Goal: Transaction & Acquisition: Purchase product/service

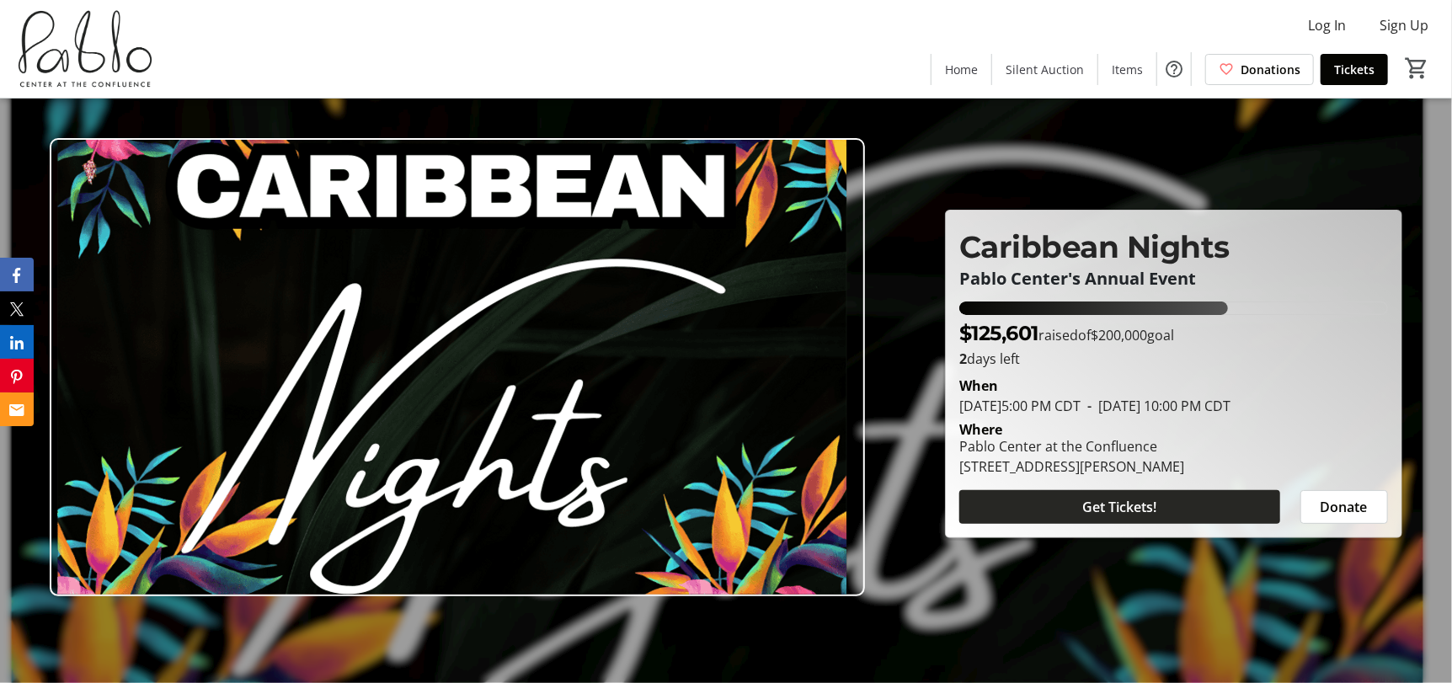
click at [1107, 510] on span "Get Tickets!" at bounding box center [1119, 507] width 74 height 20
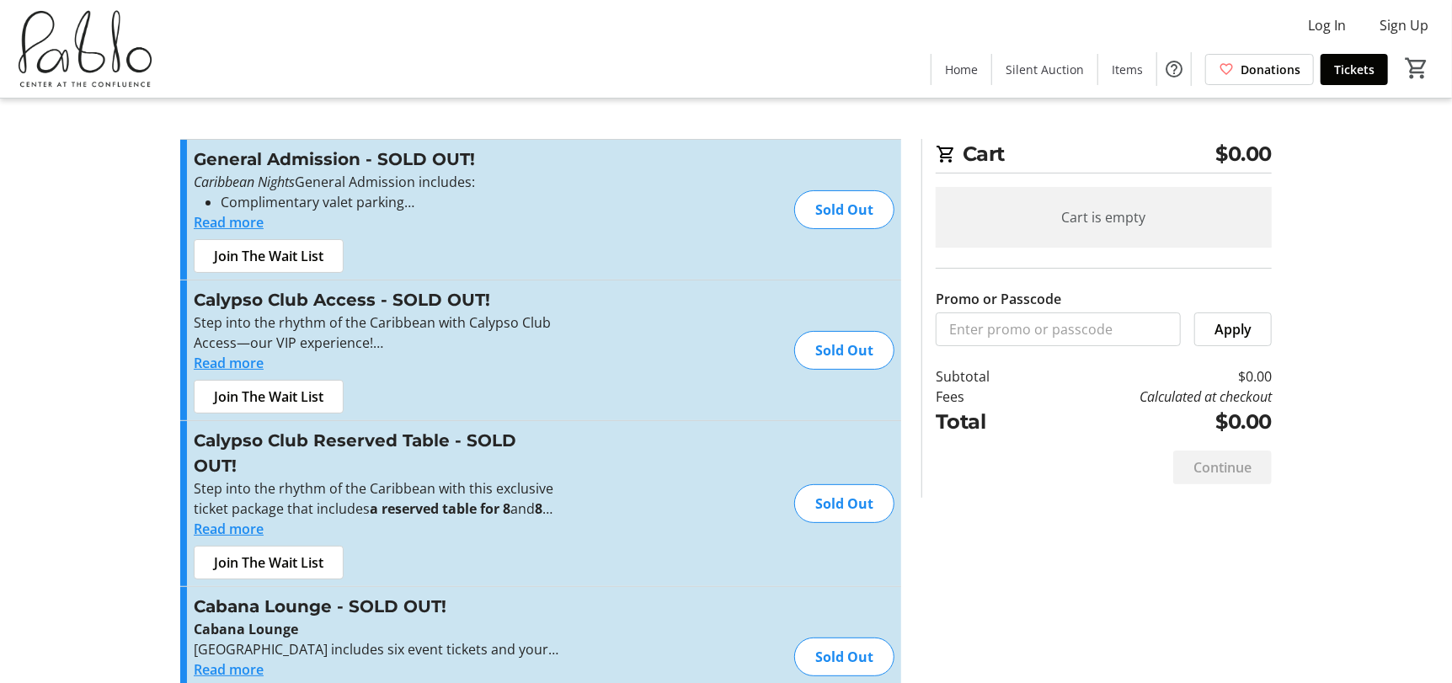
click at [248, 219] on button "Read more" at bounding box center [229, 222] width 70 height 20
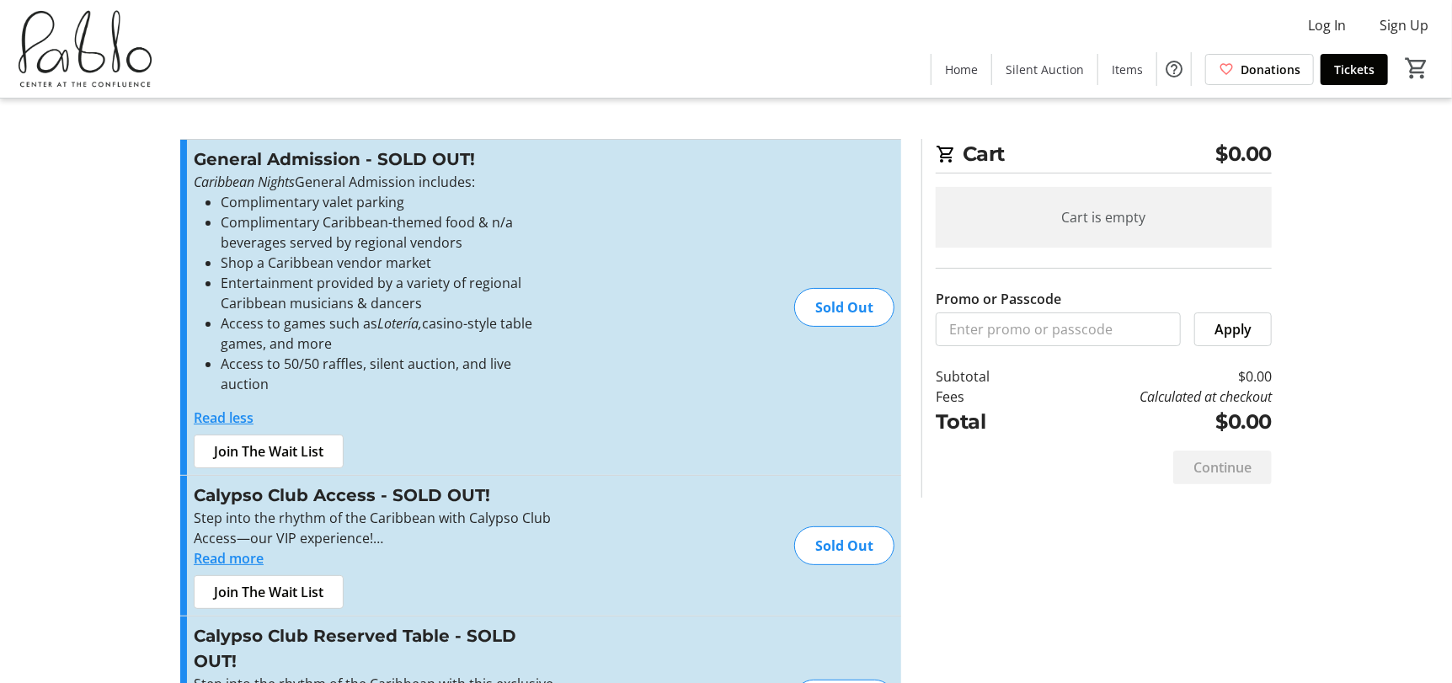
click at [230, 548] on button "Read more" at bounding box center [229, 558] width 70 height 20
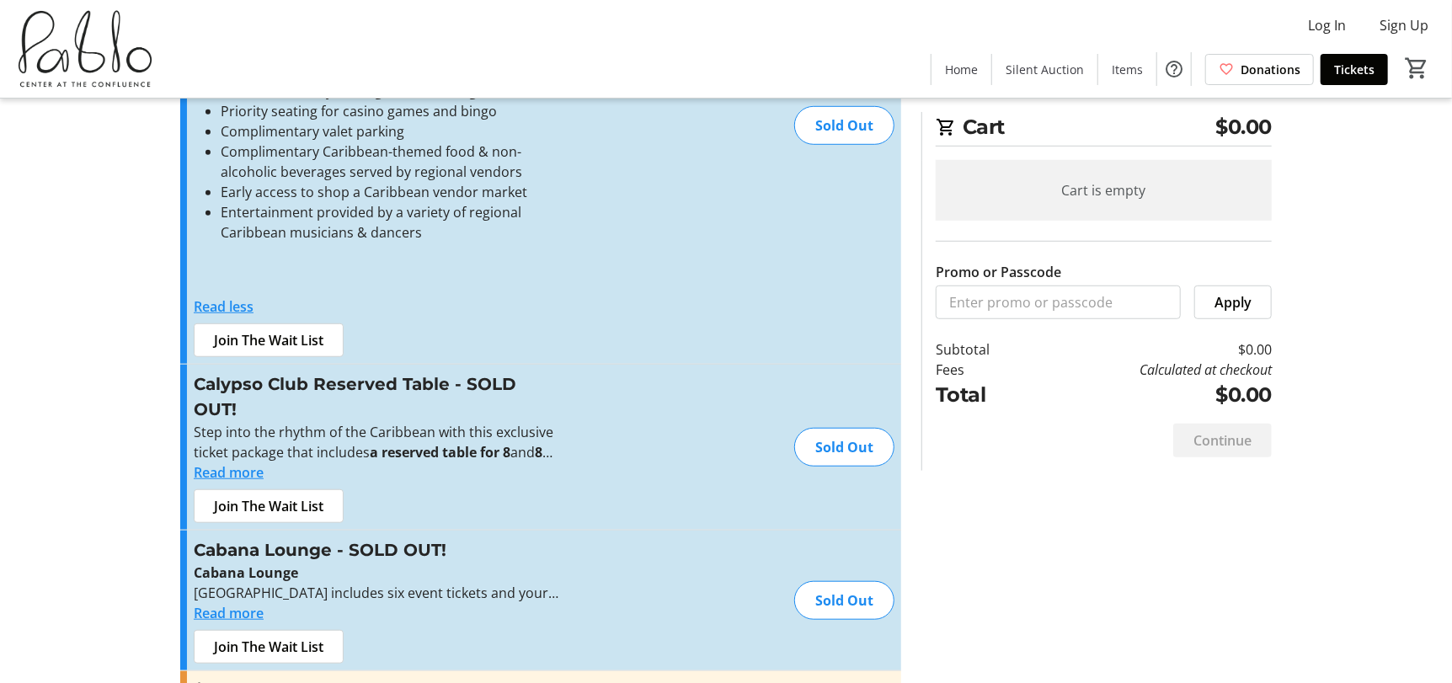
scroll to position [590, 0]
click at [246, 462] on button "Read more" at bounding box center [229, 472] width 70 height 20
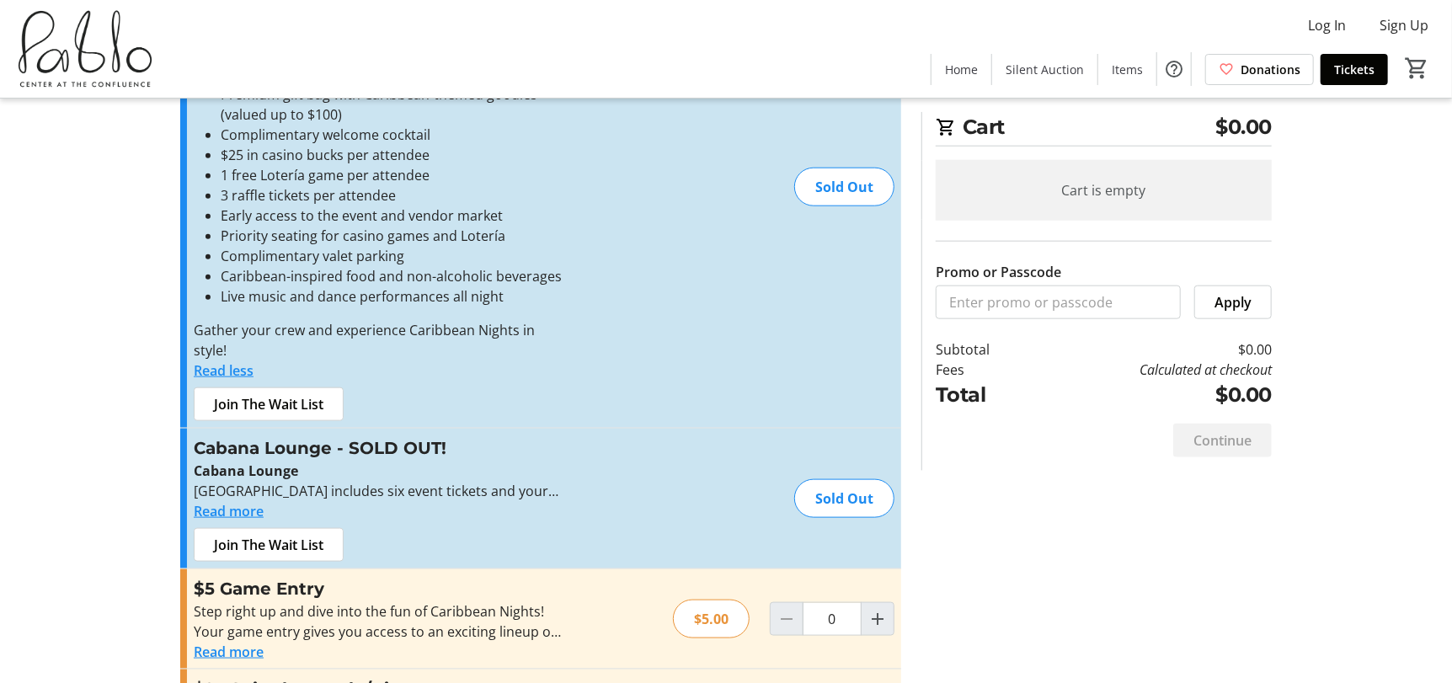
scroll to position [1011, 0]
click at [228, 498] on button "Read more" at bounding box center [229, 508] width 70 height 20
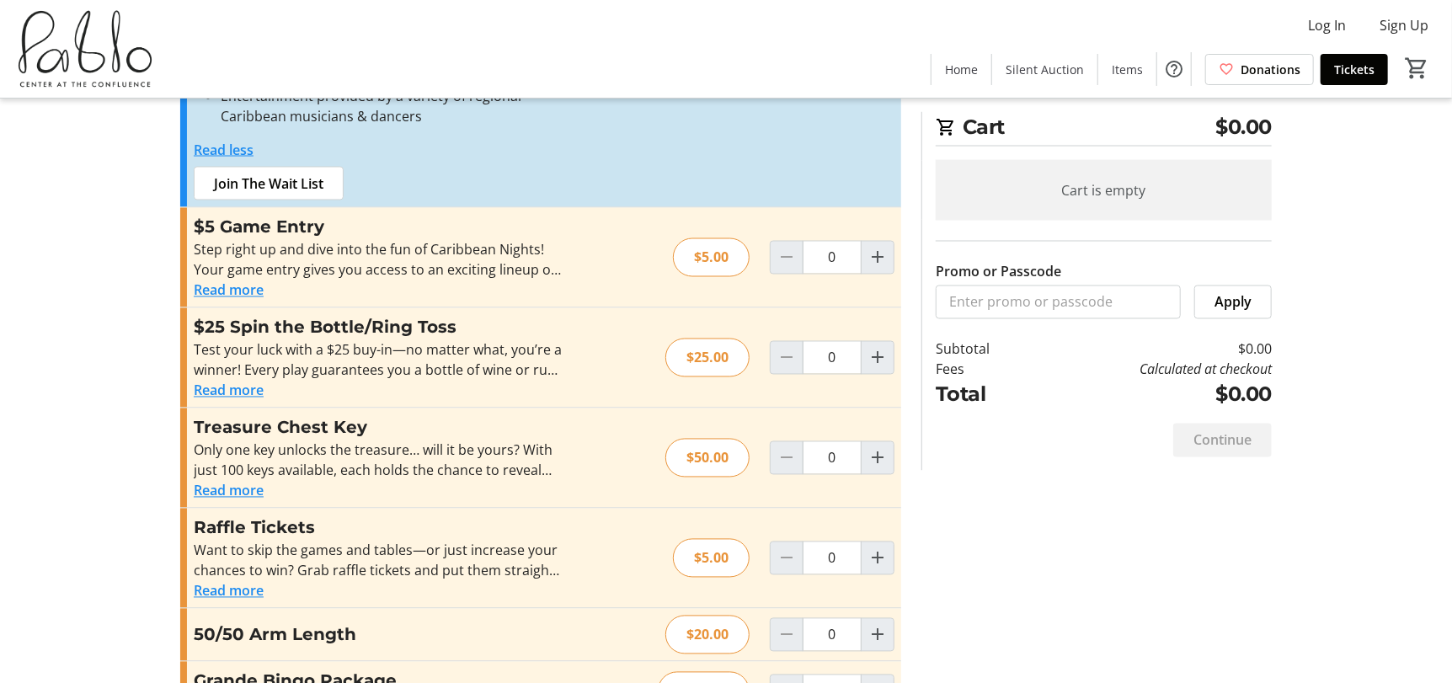
scroll to position [1716, 0]
